Goal: Transaction & Acquisition: Obtain resource

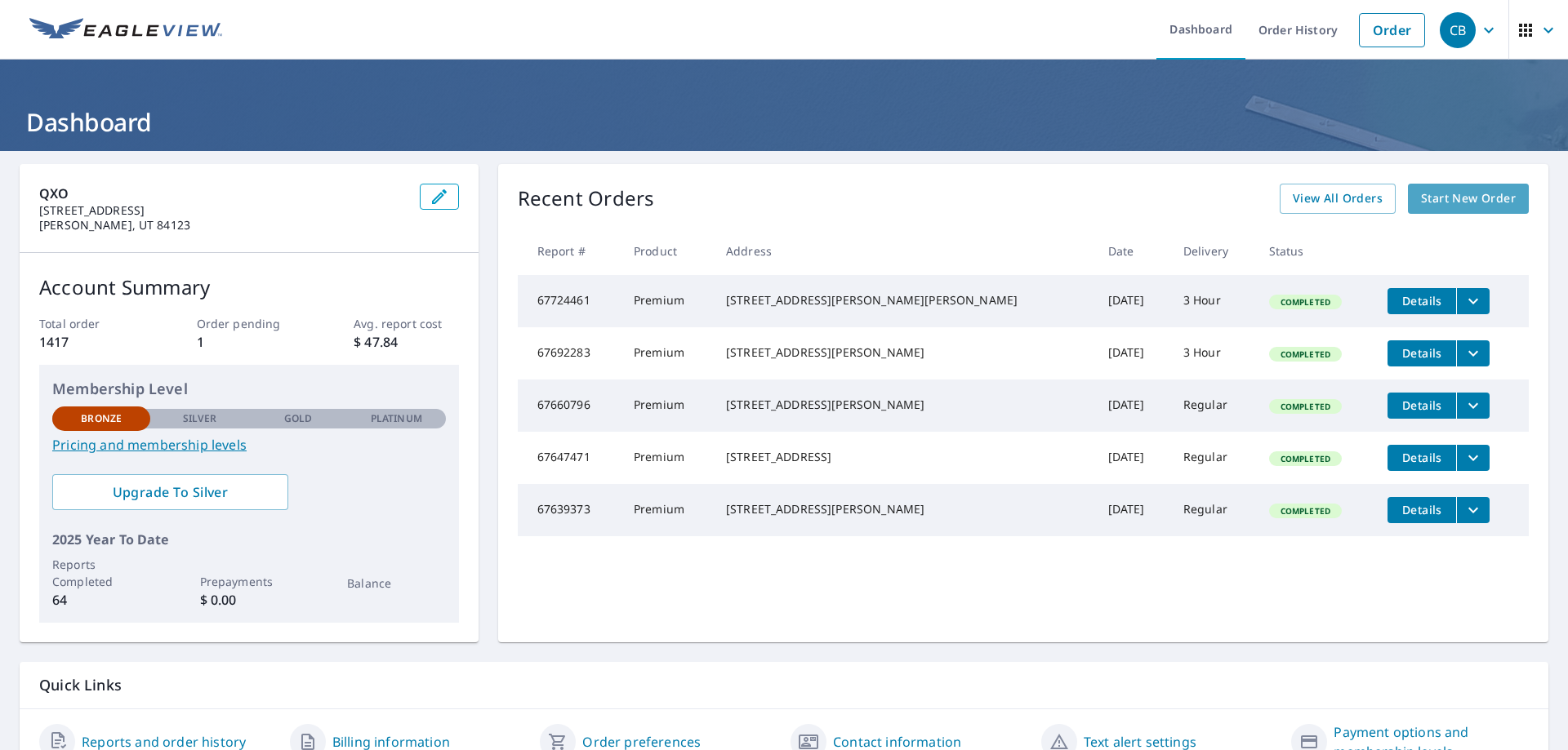
click at [1465, 196] on span "Start New Order" at bounding box center [1468, 198] width 95 height 21
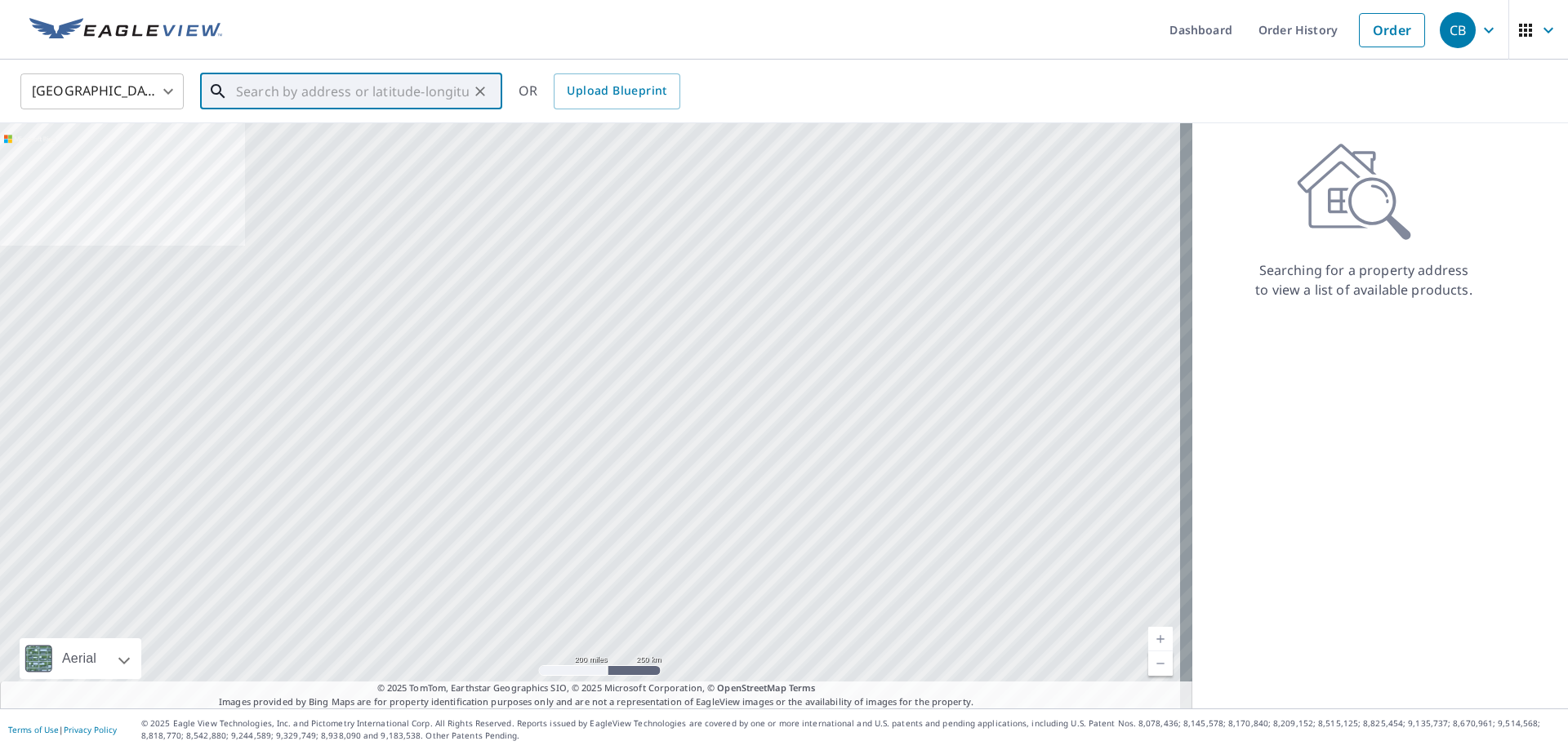
click at [266, 98] on input "text" at bounding box center [353, 91] width 233 height 46
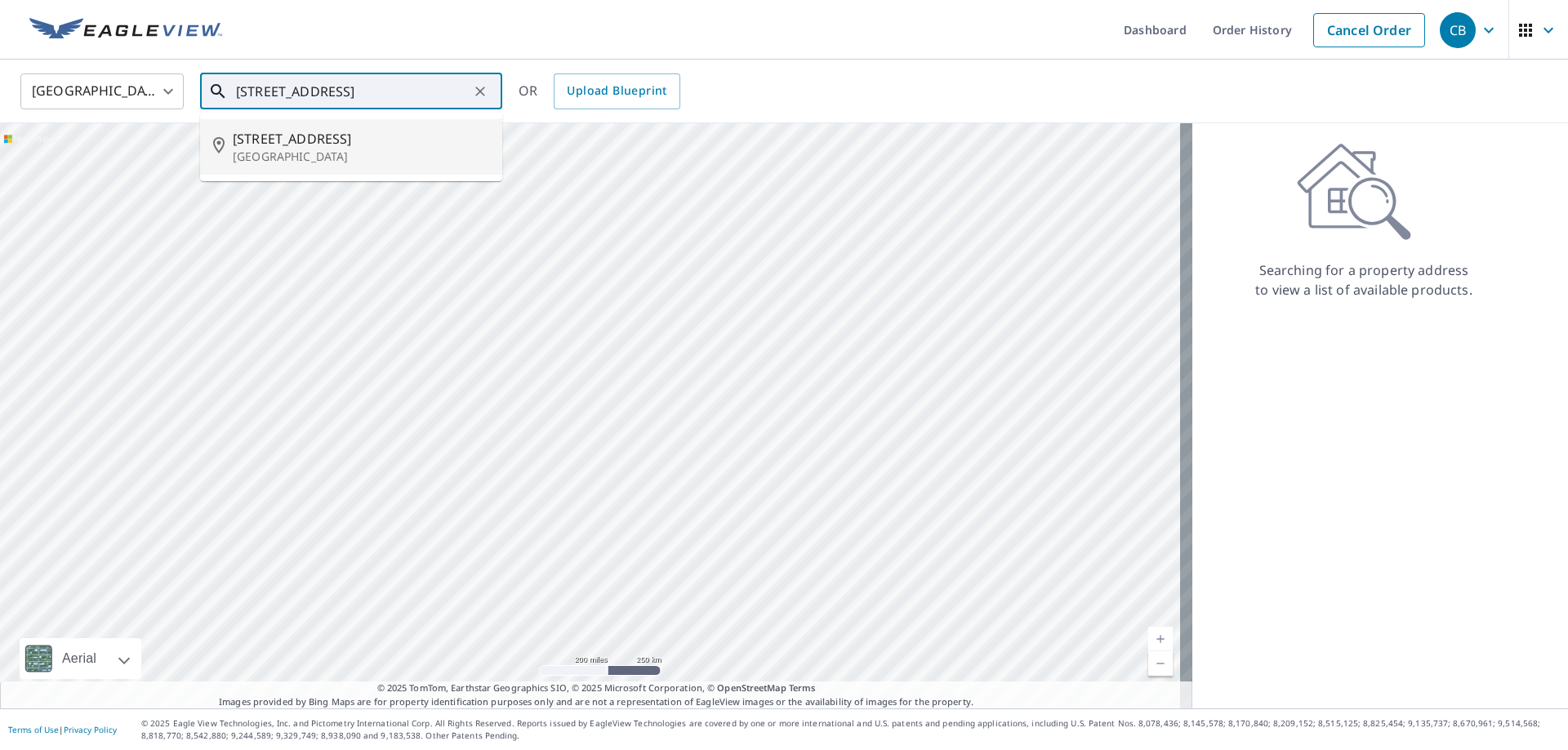
click at [324, 159] on p "[GEOGRAPHIC_DATA]" at bounding box center [361, 157] width 256 height 16
type input "[STREET_ADDRESS]"
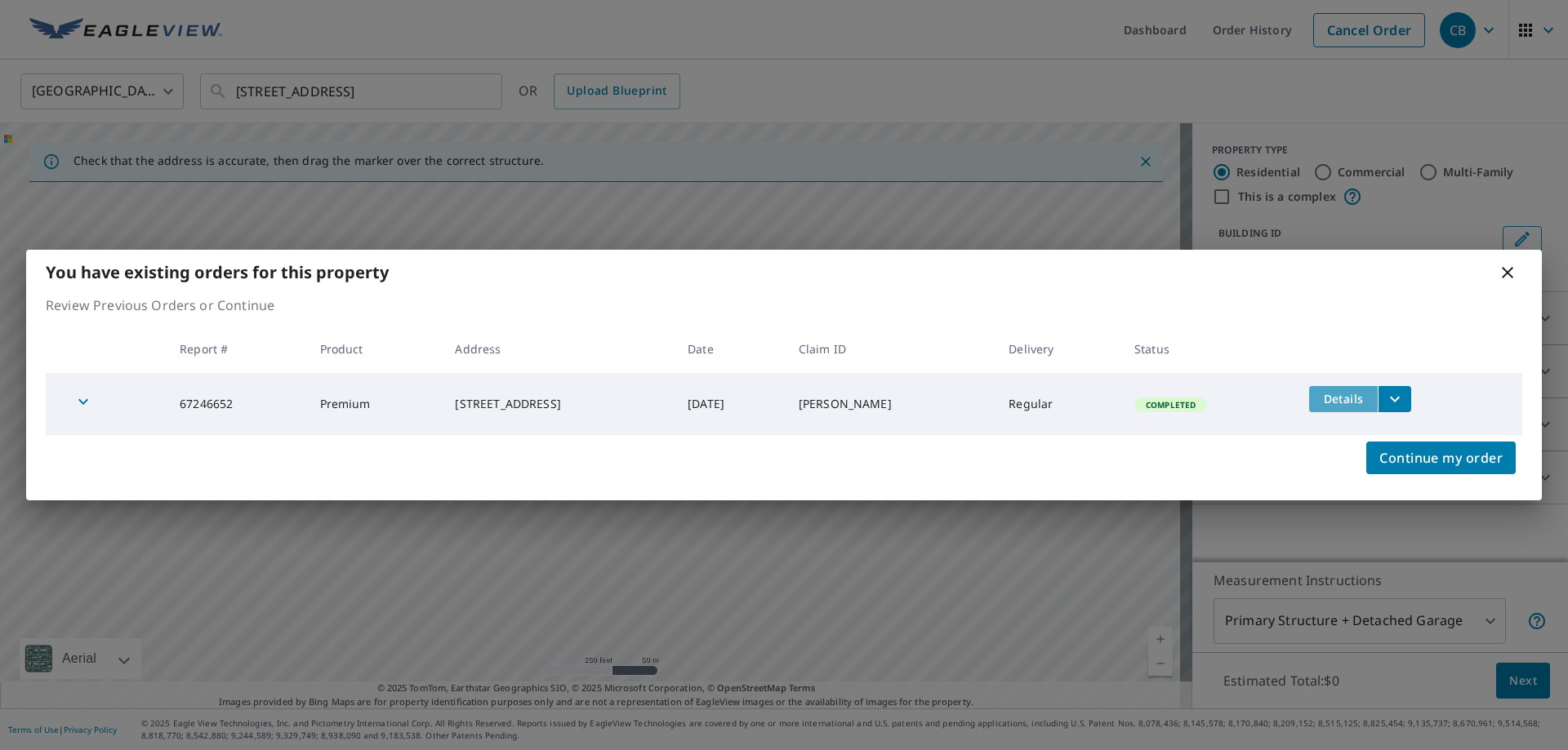
click at [1348, 400] on span "Details" at bounding box center [1343, 398] width 49 height 15
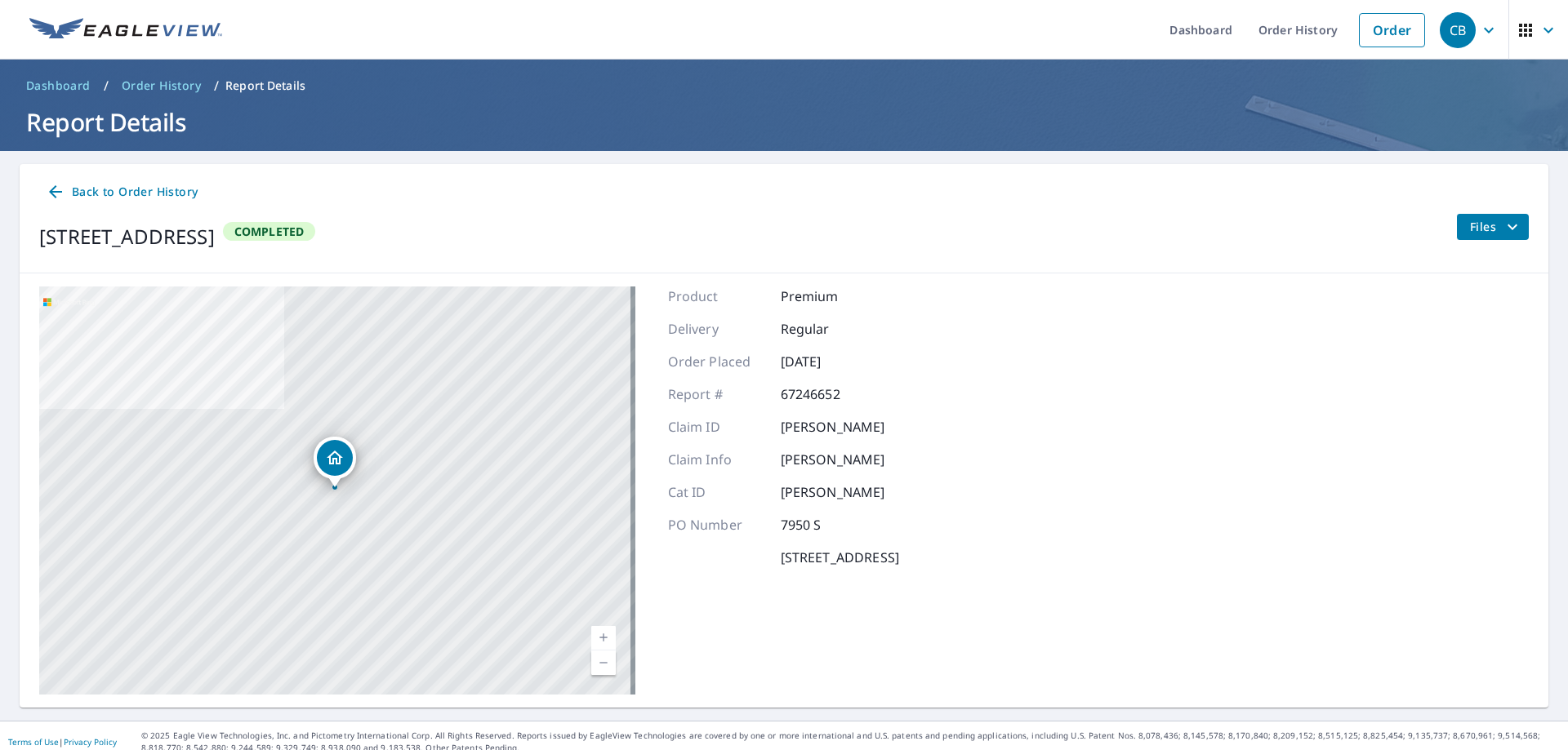
scroll to position [13, 0]
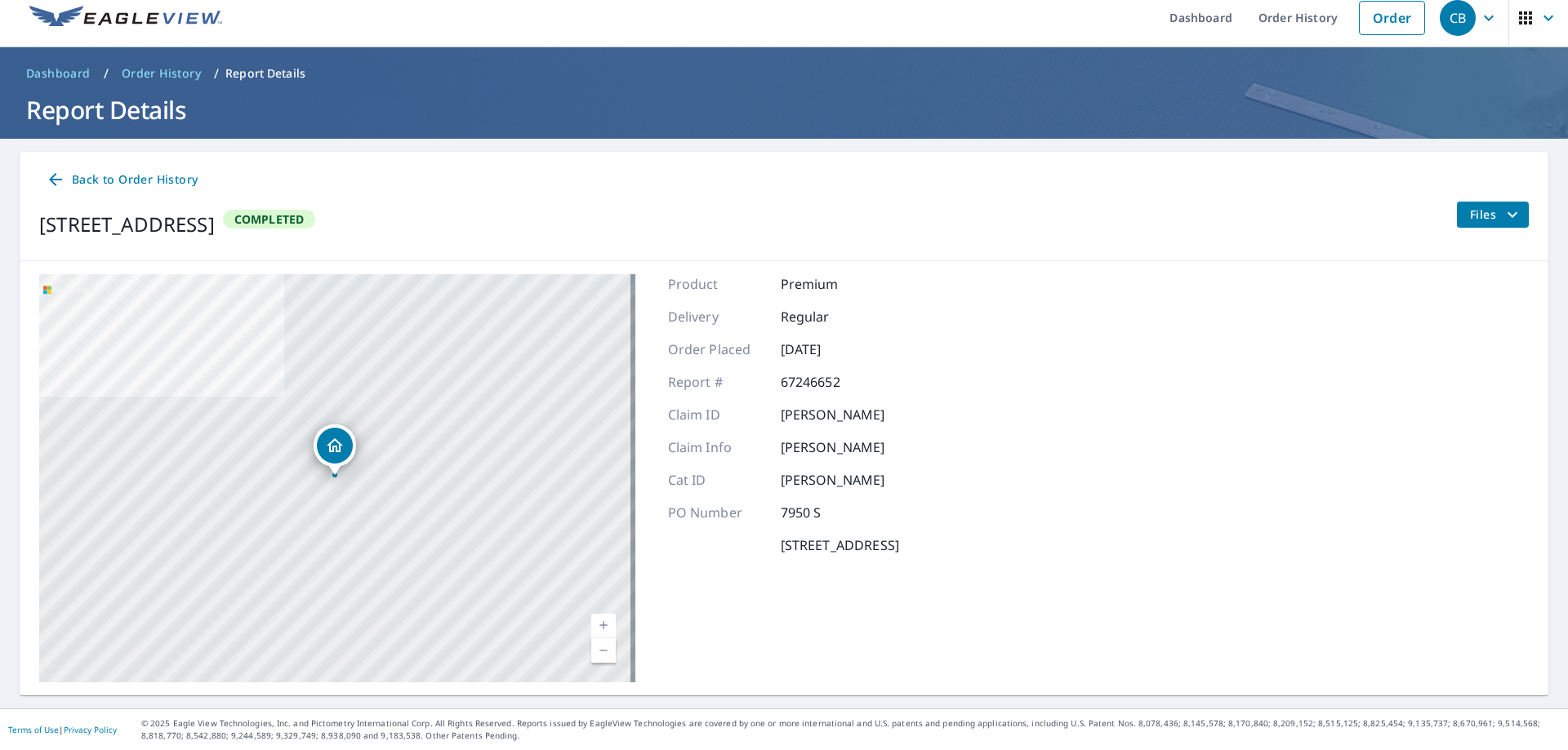
click at [1502, 220] on icon "filesDropdownBtn-67246652" at bounding box center [1512, 215] width 20 height 20
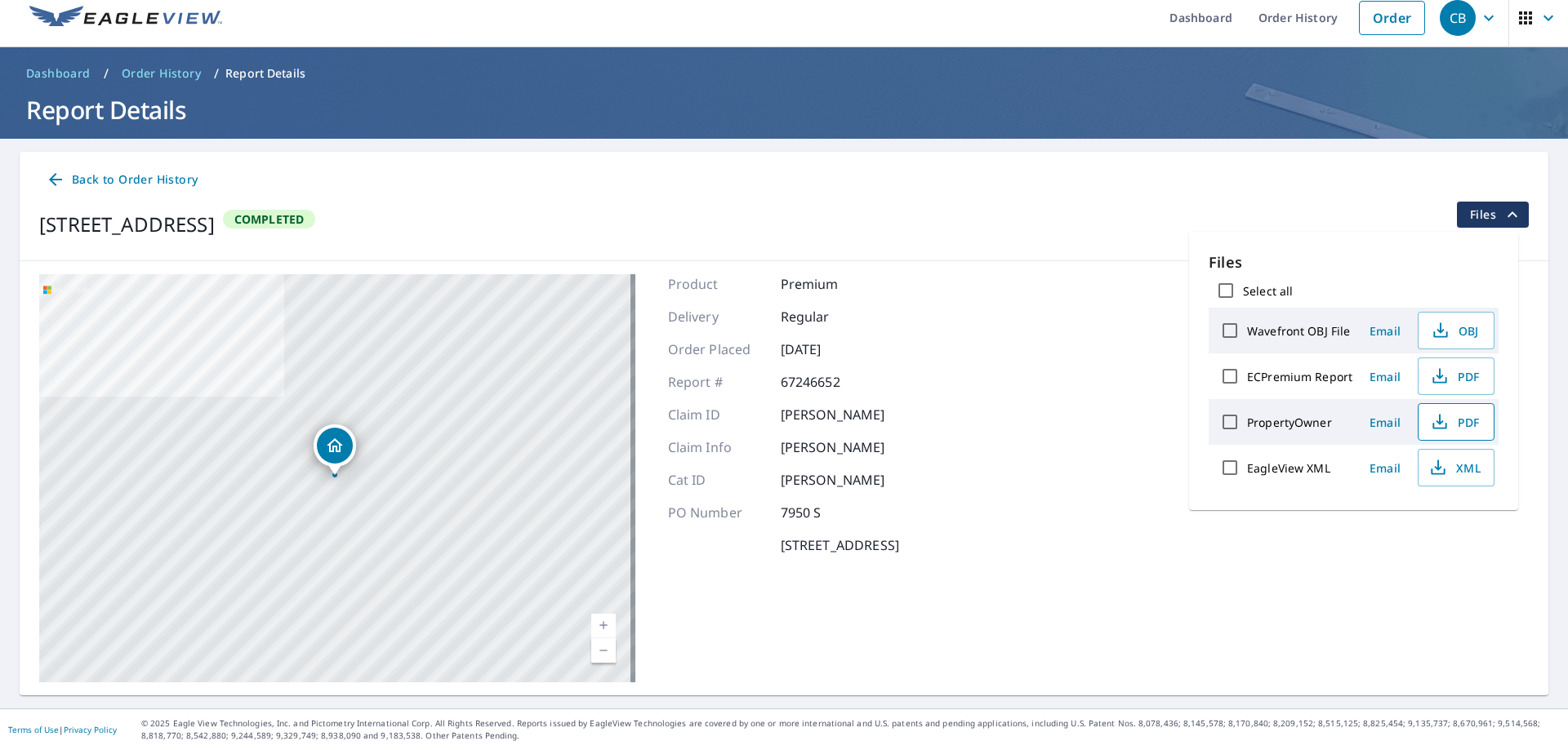
click at [1463, 429] on span "PDF" at bounding box center [1454, 422] width 52 height 20
click at [1447, 384] on icon "button" at bounding box center [1440, 377] width 20 height 20
